Goal: Communication & Community: Answer question/provide support

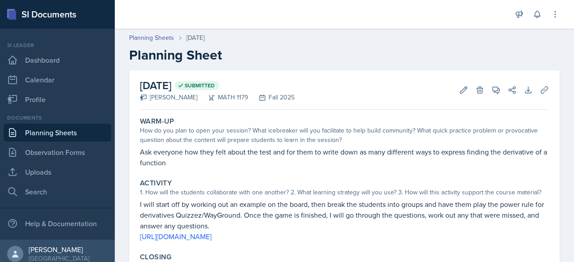
click at [45, 132] on link "Planning Sheets" at bounding box center [58, 133] width 108 height 18
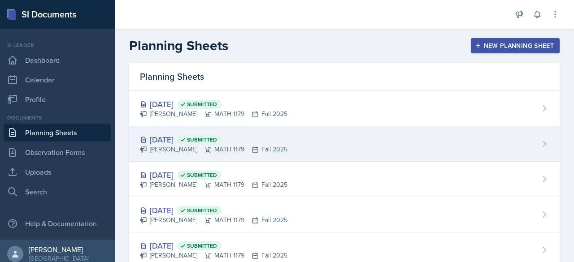
click at [174, 147] on div "[PERSON_NAME] MATH 1179 Fall 2025" at bounding box center [213, 149] width 147 height 9
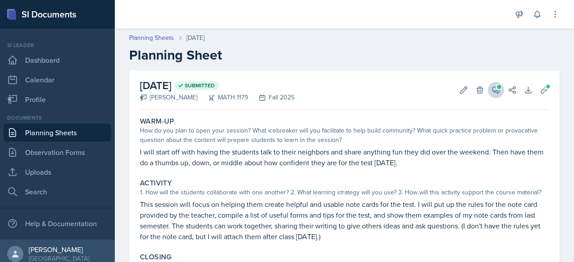
click at [491, 88] on icon at bounding box center [495, 90] width 9 height 9
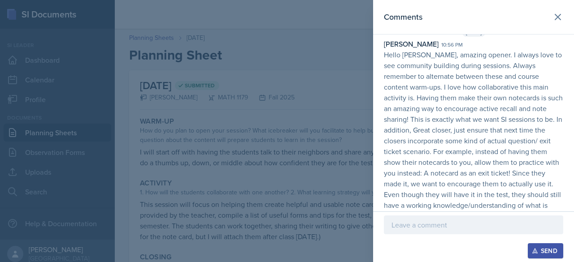
click at [547, 132] on p "Hello [PERSON_NAME], amazing opener. I always love to see community building du…" at bounding box center [473, 140] width 179 height 183
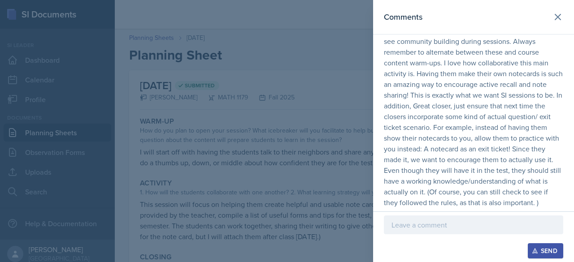
click at [410, 220] on div at bounding box center [473, 225] width 179 height 19
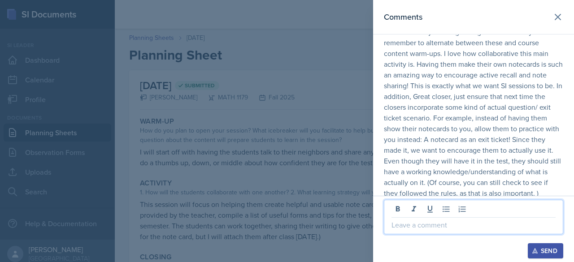
scroll to position [65, 0]
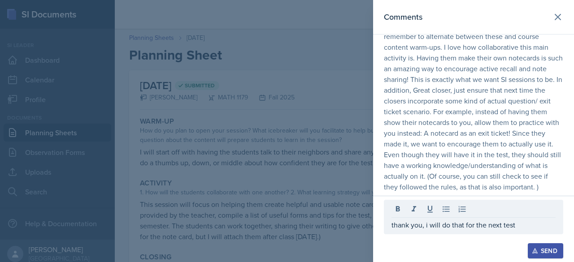
click at [543, 251] on div "Send" at bounding box center [545, 250] width 24 height 7
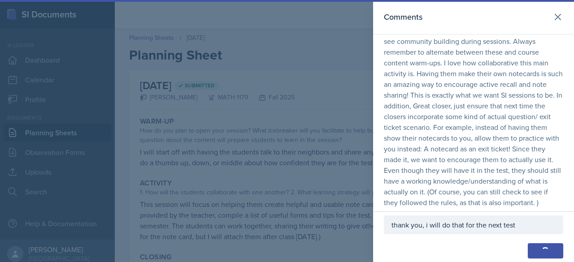
scroll to position [83, 0]
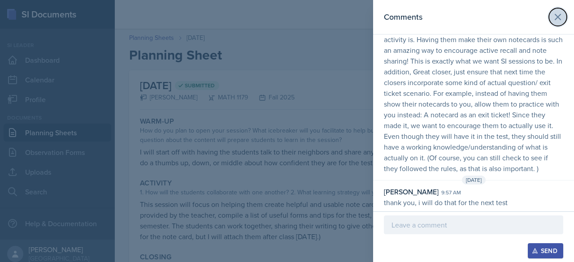
click at [552, 19] on icon at bounding box center [557, 17] width 11 height 11
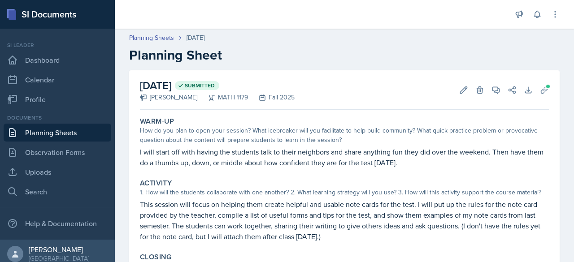
click at [74, 133] on link "Planning Sheets" at bounding box center [58, 133] width 108 height 18
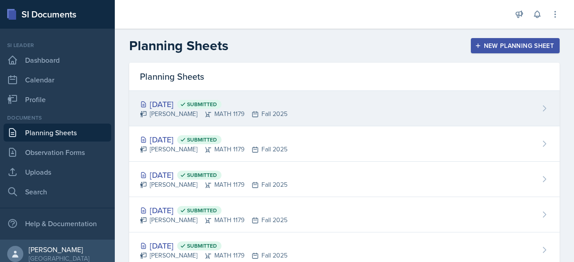
click at [217, 106] on span "Submitted" at bounding box center [202, 104] width 30 height 7
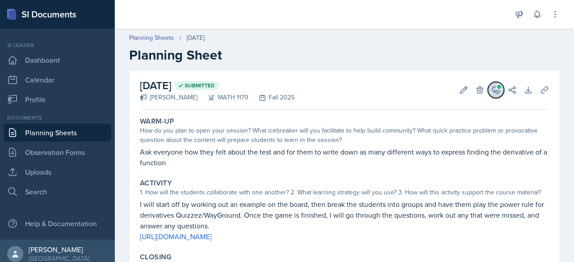
click at [488, 86] on button "View Comments" at bounding box center [496, 90] width 16 height 16
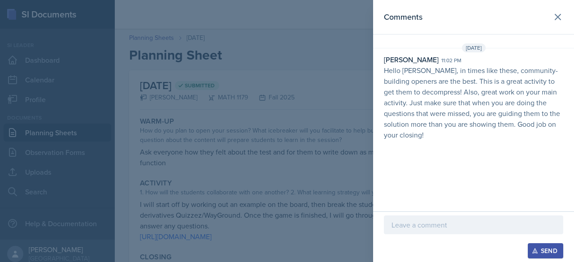
click at [470, 222] on p at bounding box center [473, 225] width 164 height 11
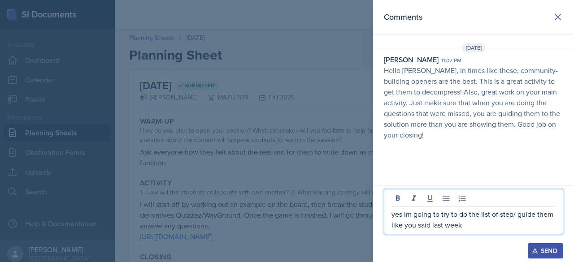
click at [543, 252] on div "Send" at bounding box center [545, 250] width 24 height 7
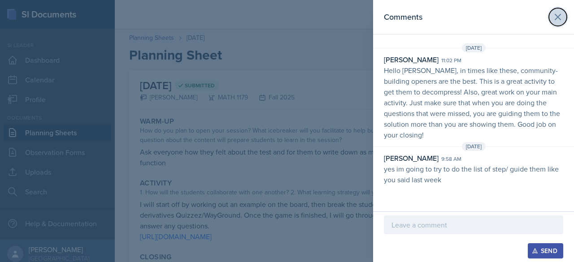
click at [555, 25] on button at bounding box center [558, 17] width 18 height 18
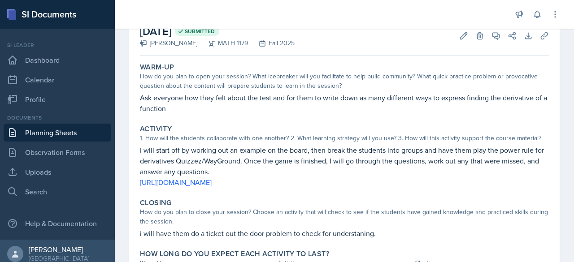
scroll to position [108, 0]
